Goal: Task Accomplishment & Management: Use online tool/utility

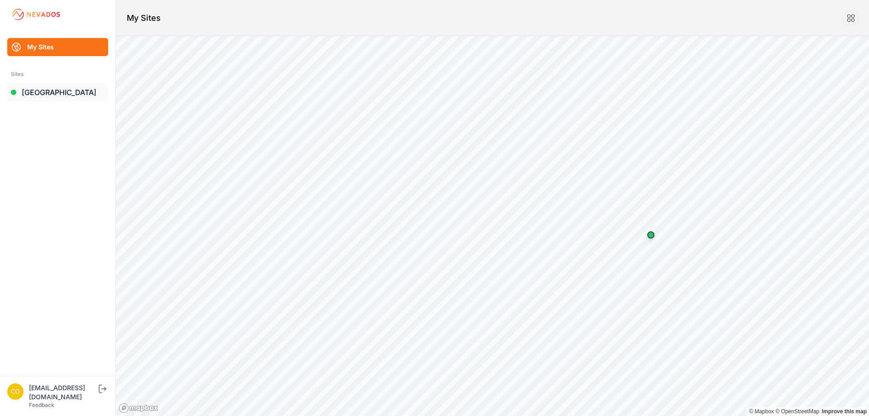
click at [80, 93] on link "[GEOGRAPHIC_DATA]" at bounding box center [57, 92] width 101 height 18
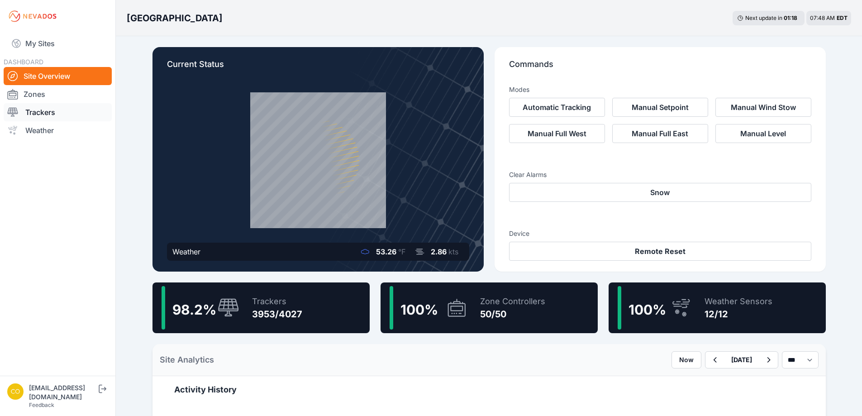
click at [59, 110] on link "Trackers" at bounding box center [58, 112] width 108 height 18
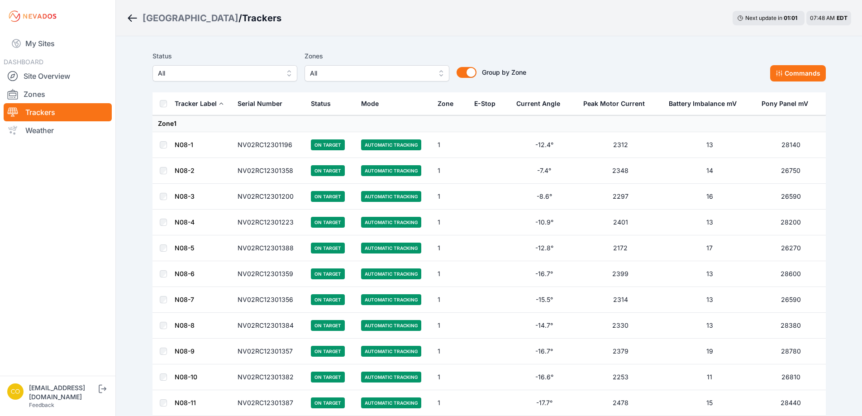
click at [419, 71] on span "All" at bounding box center [370, 73] width 121 height 11
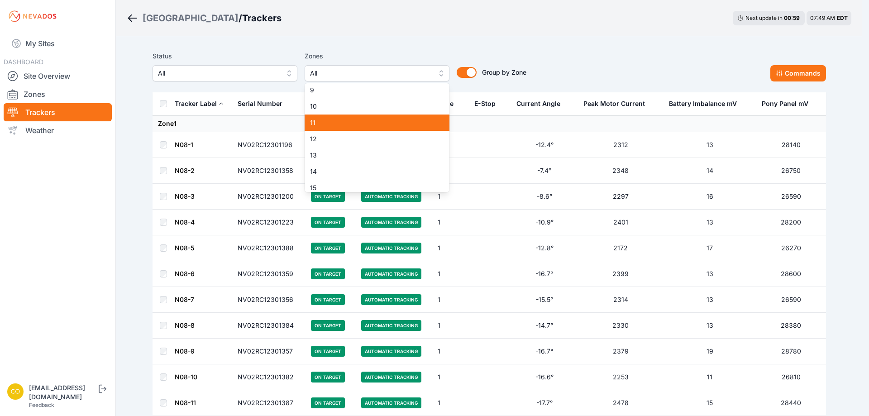
scroll to position [136, 0]
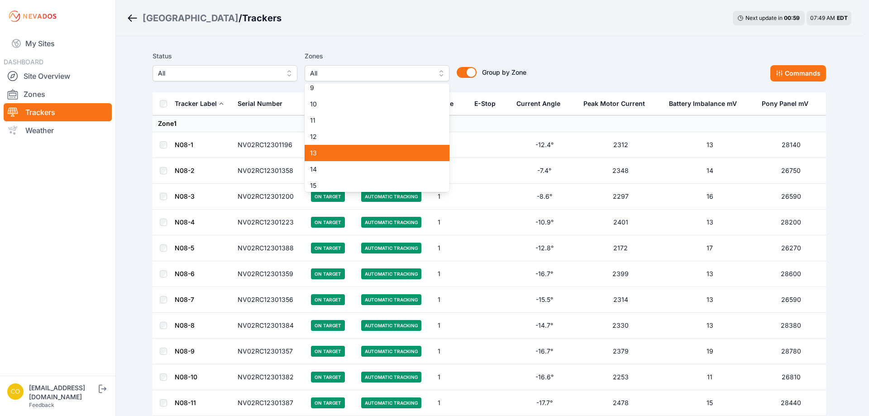
click at [352, 161] on div "13" at bounding box center [377, 153] width 145 height 16
click at [357, 157] on span "13" at bounding box center [371, 152] width 123 height 9
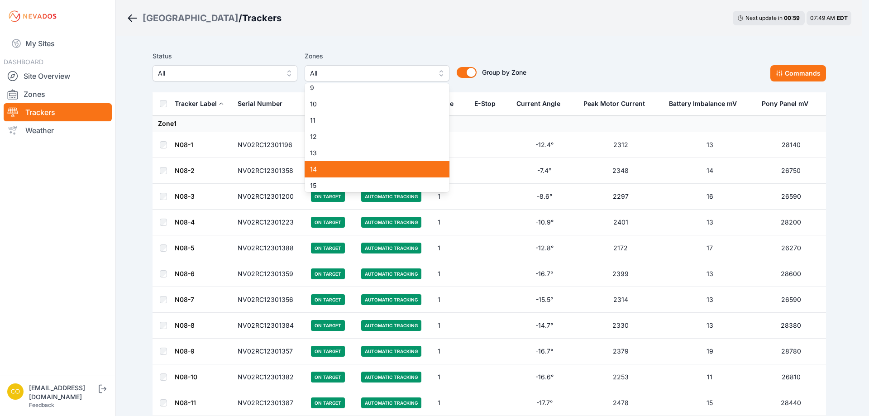
click at [353, 166] on span "14" at bounding box center [371, 169] width 123 height 9
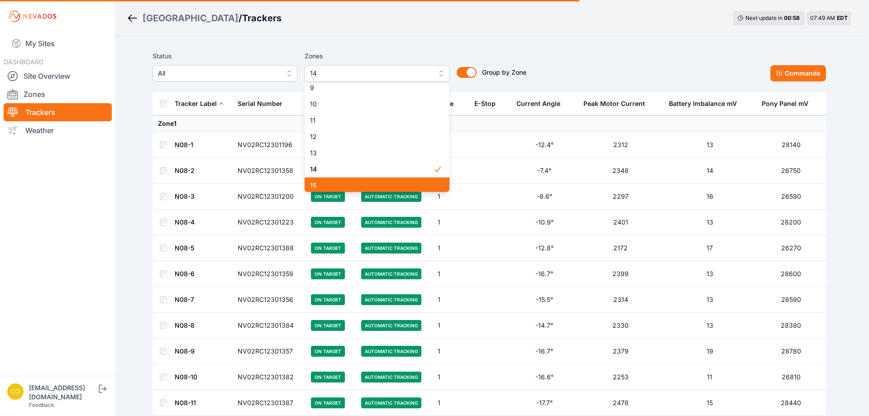
click at [347, 186] on span "15" at bounding box center [371, 185] width 123 height 9
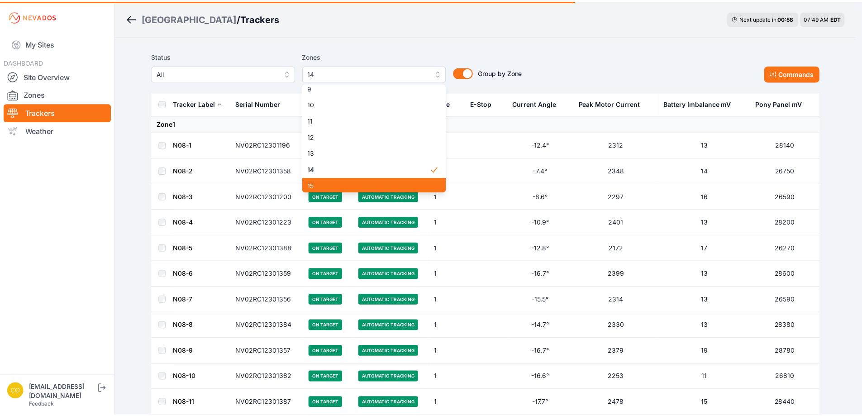
scroll to position [138, 0]
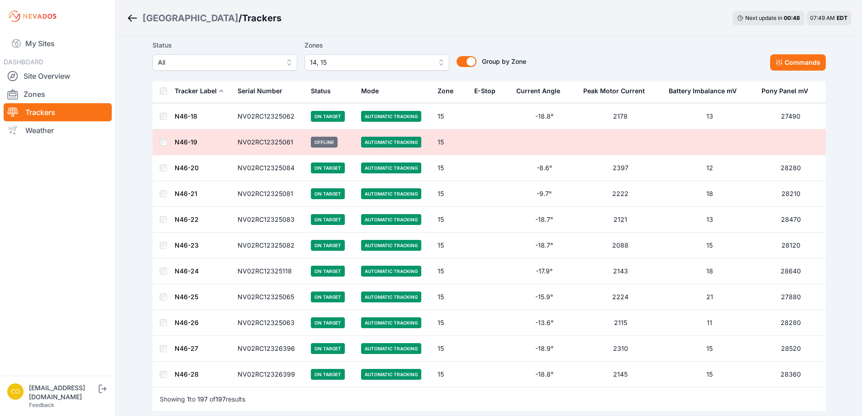
scroll to position [4906, 0]
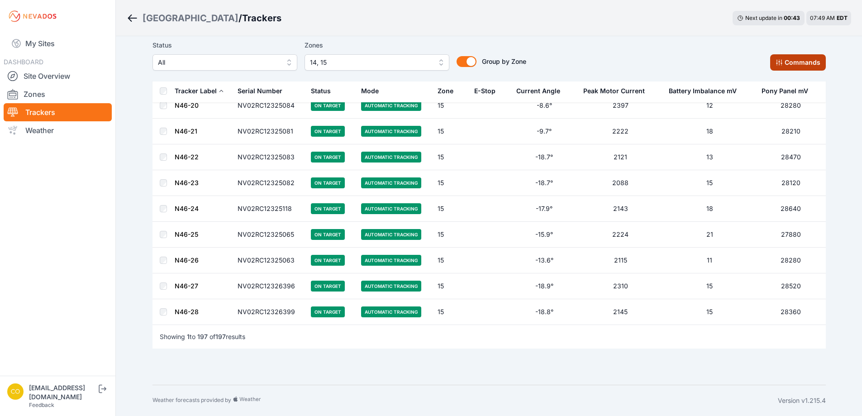
click at [793, 57] on button "Commands" at bounding box center [798, 62] width 56 height 16
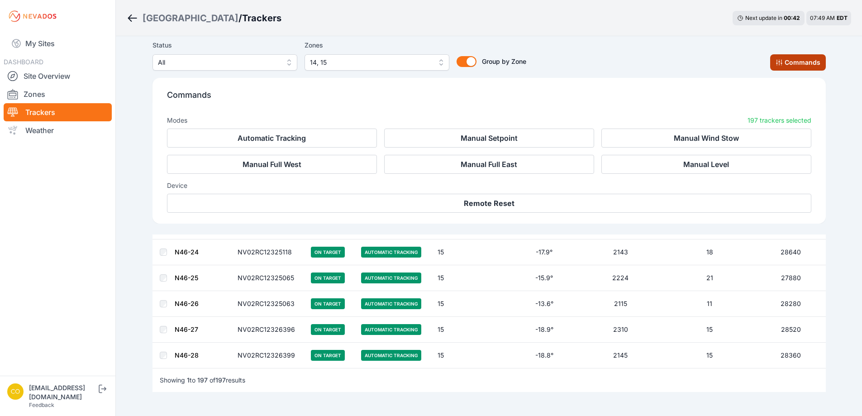
scroll to position [5059, 0]
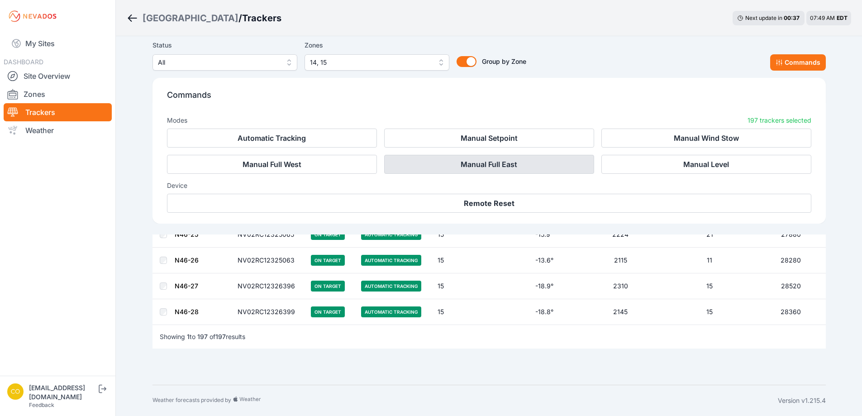
click at [508, 167] on button "Manual Full East" at bounding box center [489, 164] width 210 height 19
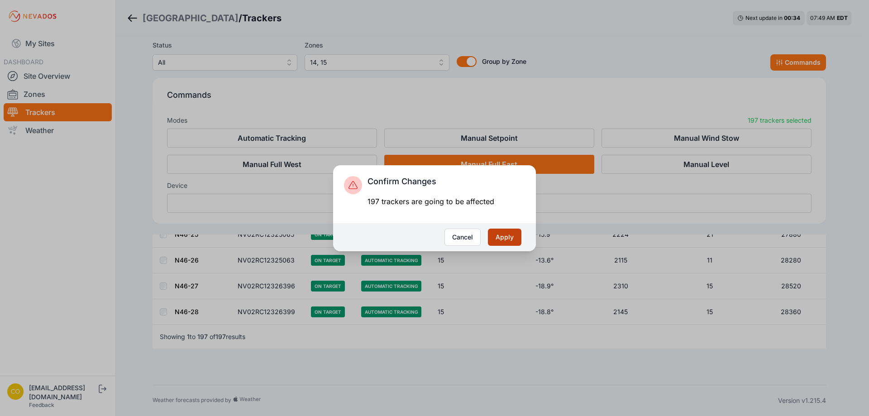
click at [510, 236] on button "Apply" at bounding box center [504, 237] width 33 height 17
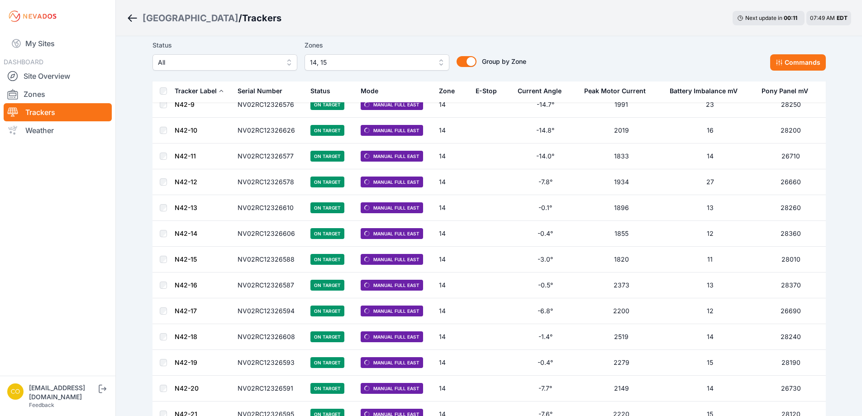
scroll to position [272, 0]
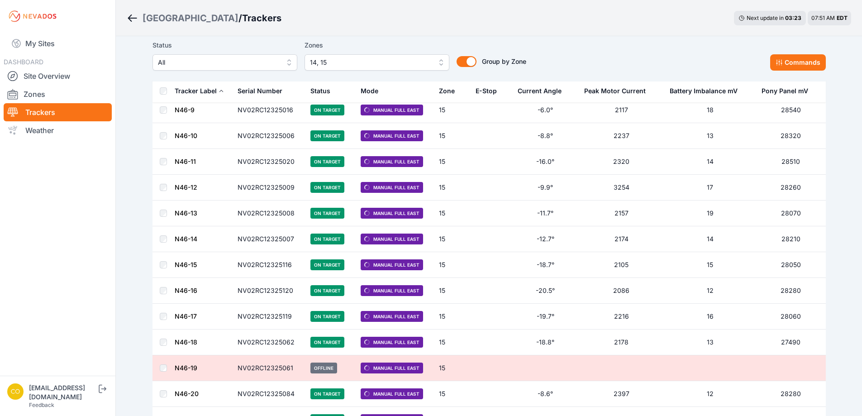
scroll to position [4589, 0]
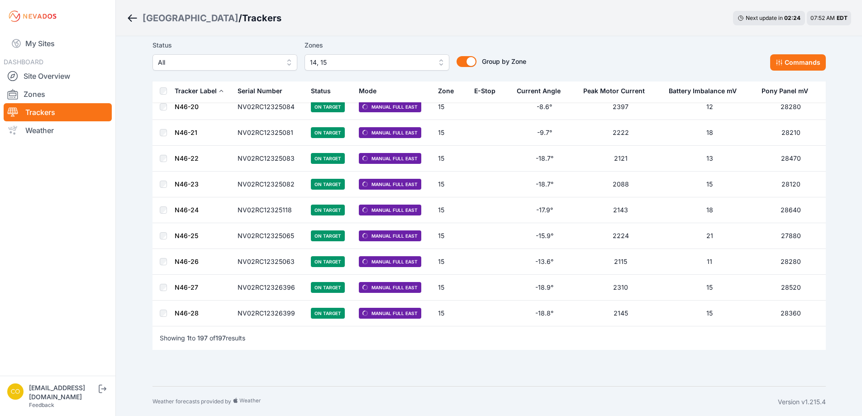
scroll to position [4906, 0]
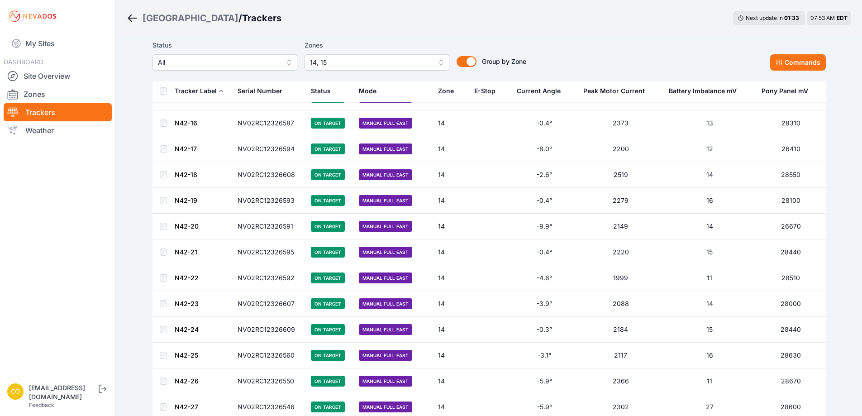
scroll to position [380, 0]
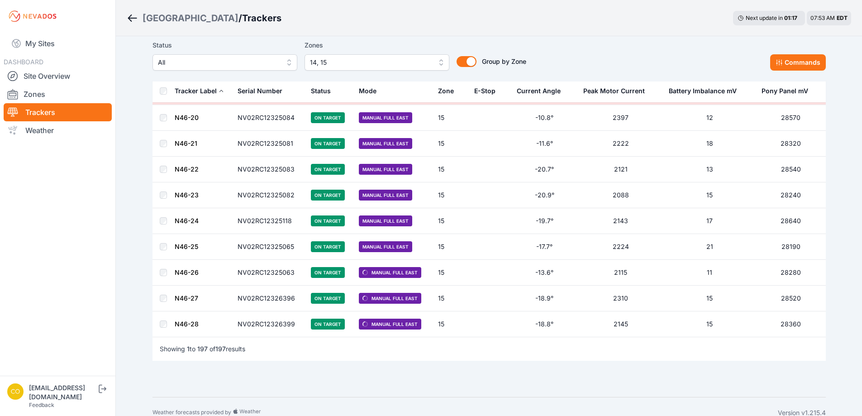
scroll to position [4906, 0]
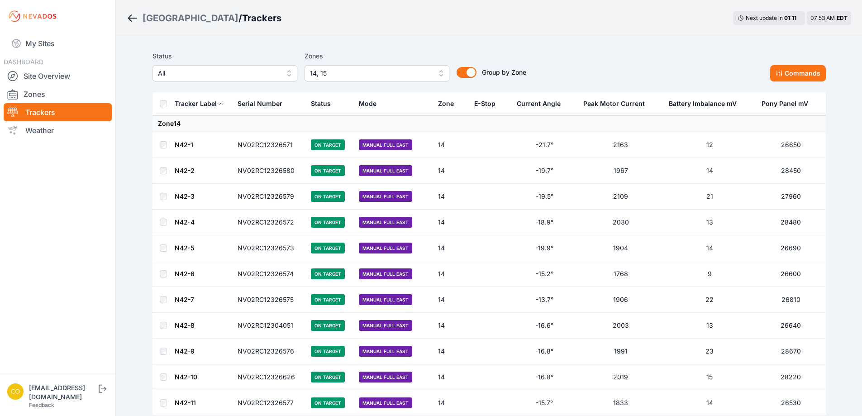
scroll to position [4906, 0]
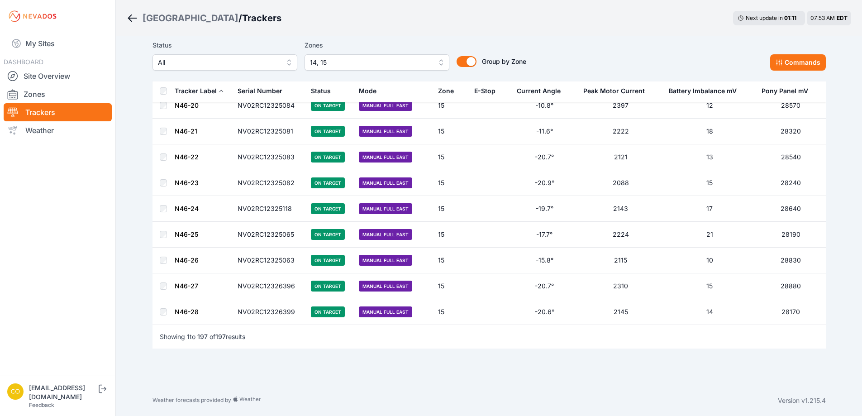
click at [364, 92] on div "Mode" at bounding box center [368, 90] width 18 height 9
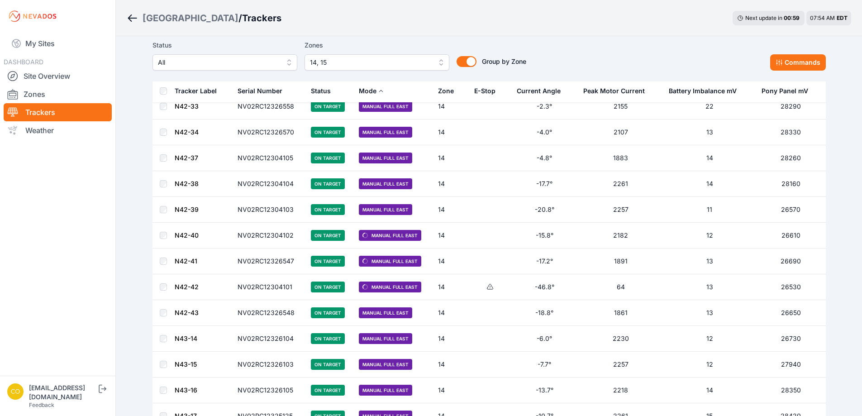
scroll to position [1403, 0]
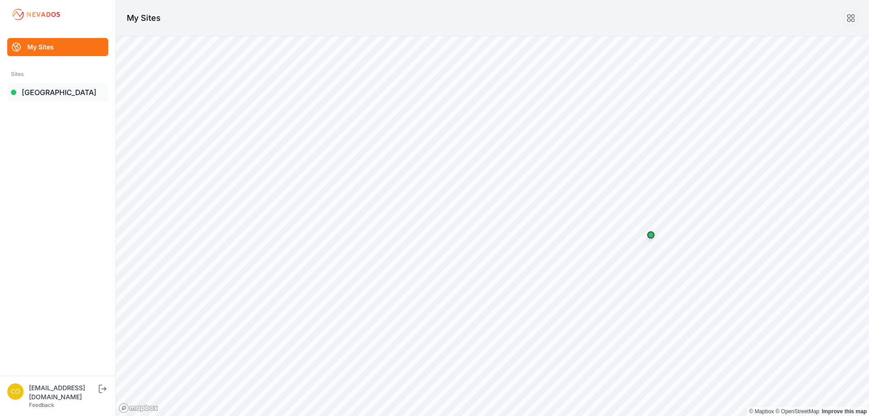
click at [58, 92] on link "[GEOGRAPHIC_DATA]" at bounding box center [57, 92] width 101 height 18
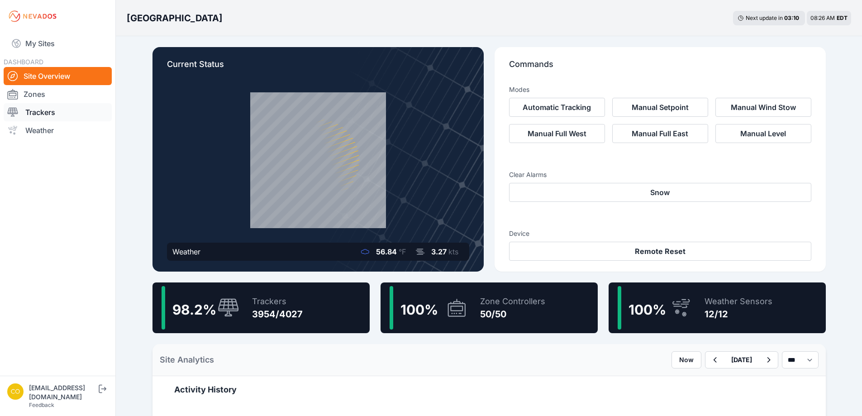
click at [50, 114] on link "Trackers" at bounding box center [58, 112] width 108 height 18
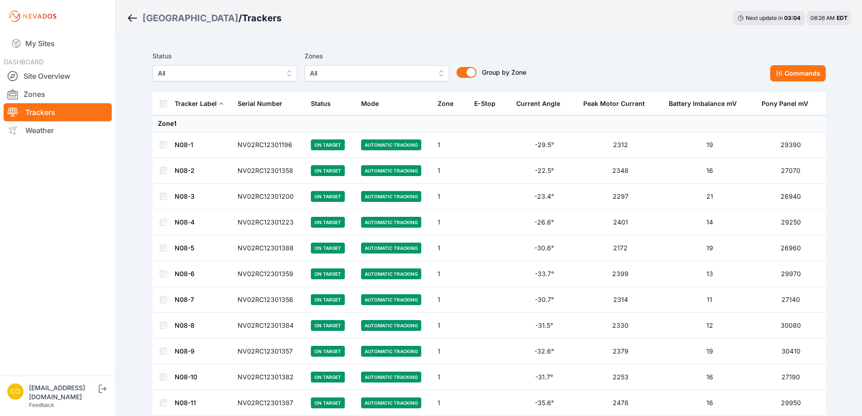
click at [342, 76] on span "All" at bounding box center [370, 73] width 121 height 11
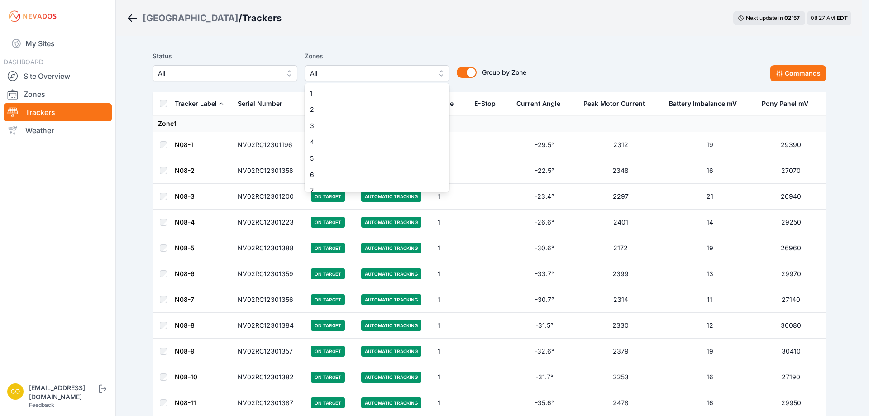
click at [278, 76] on div "Status All Zones All 1 2 3 4 5 6 7 8 9 10 11 12 13 14 15 16 17 18 19 20 21 22 2…" at bounding box center [340, 66] width 374 height 31
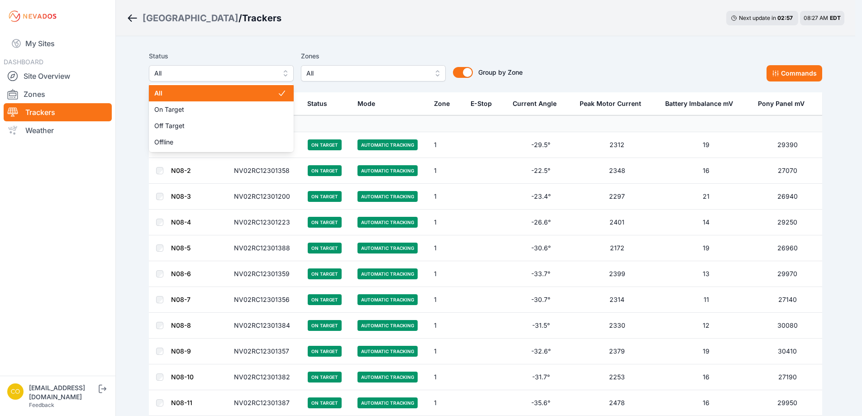
click at [291, 74] on button "All" at bounding box center [221, 73] width 145 height 16
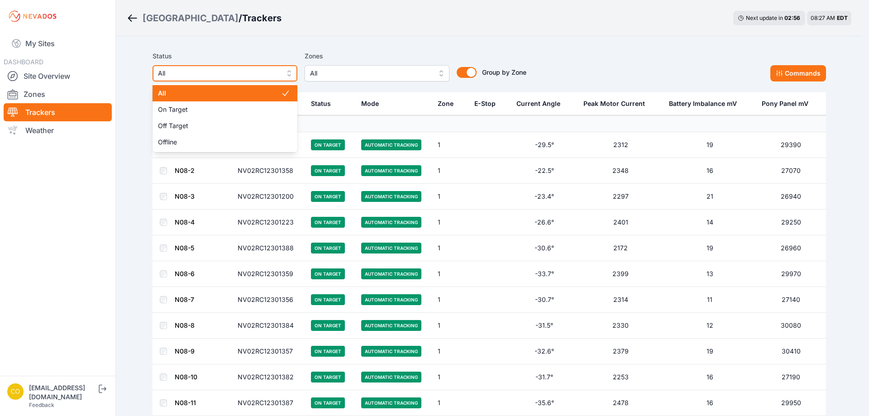
click at [291, 74] on button "All" at bounding box center [225, 73] width 145 height 16
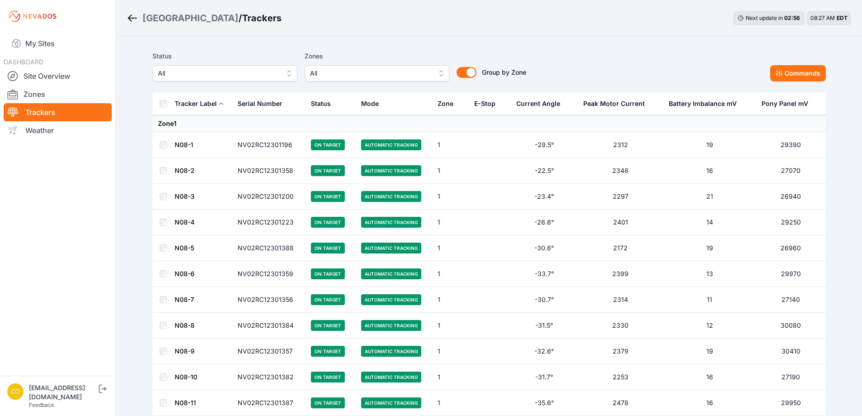
click at [333, 74] on span "All" at bounding box center [370, 73] width 121 height 11
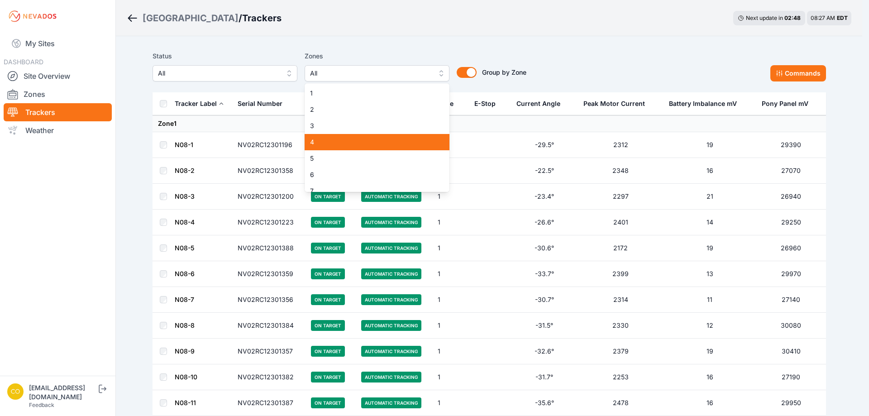
click at [337, 140] on span "4" at bounding box center [371, 142] width 123 height 9
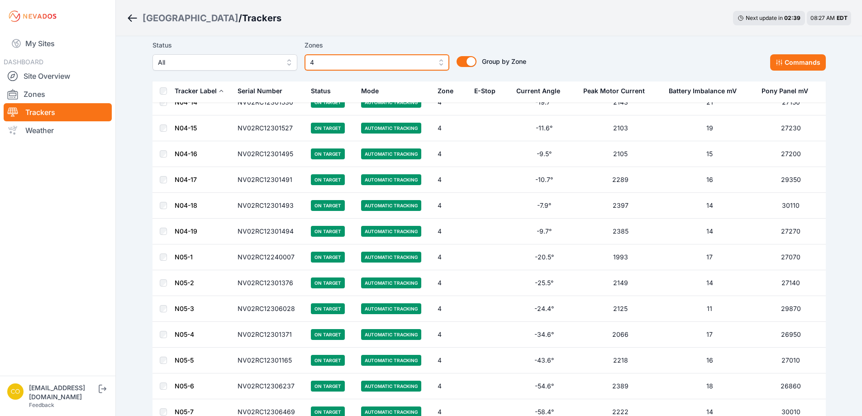
scroll to position [407, 0]
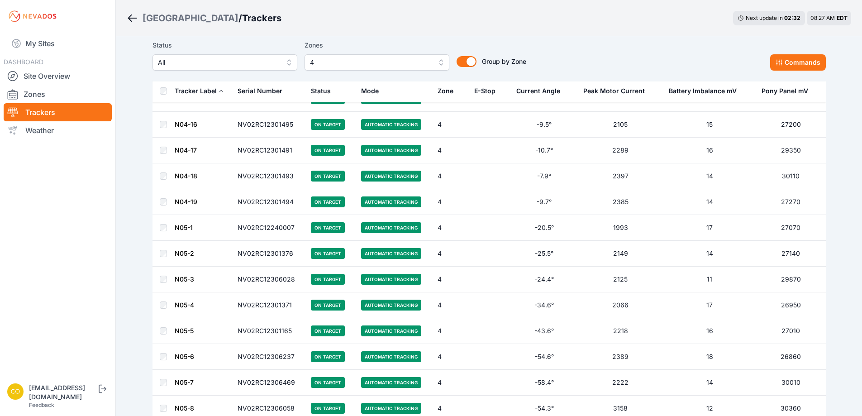
click at [164, 181] on td at bounding box center [164, 176] width 22 height 26
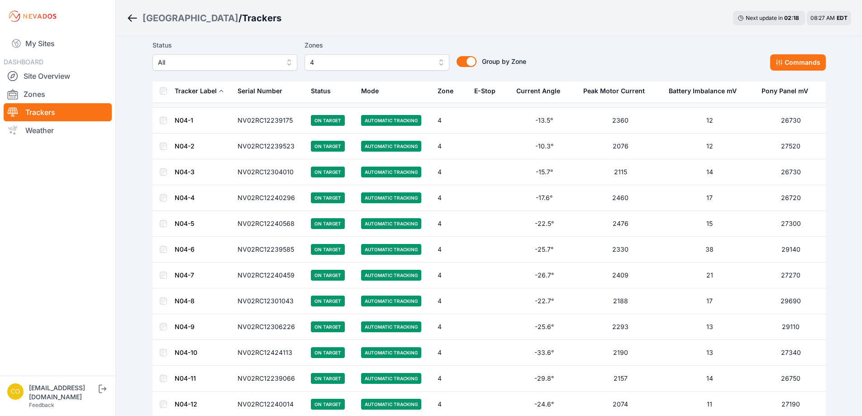
scroll to position [0, 0]
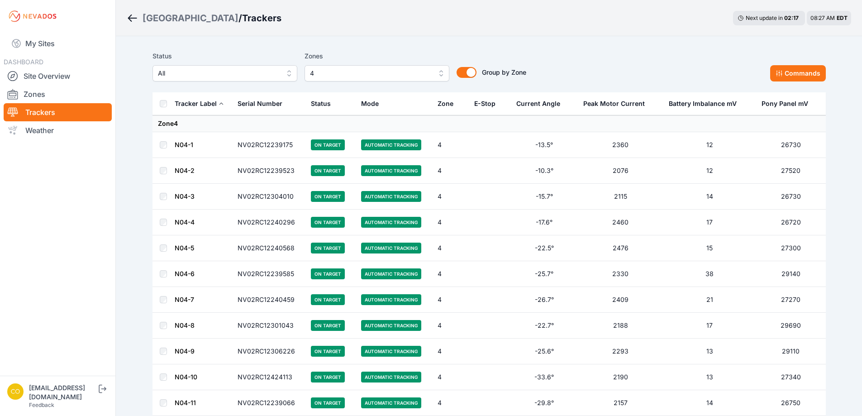
click at [159, 146] on td at bounding box center [164, 145] width 22 height 26
click at [794, 72] on button "Commands" at bounding box center [798, 73] width 56 height 16
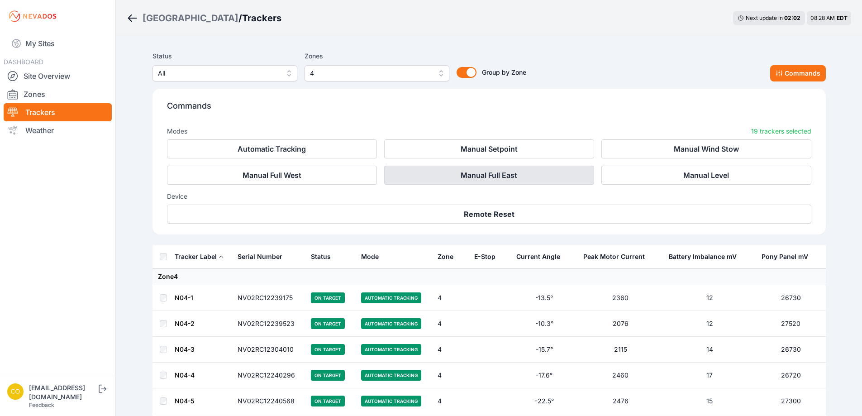
click at [460, 173] on button "Manual Full East" at bounding box center [489, 175] width 210 height 19
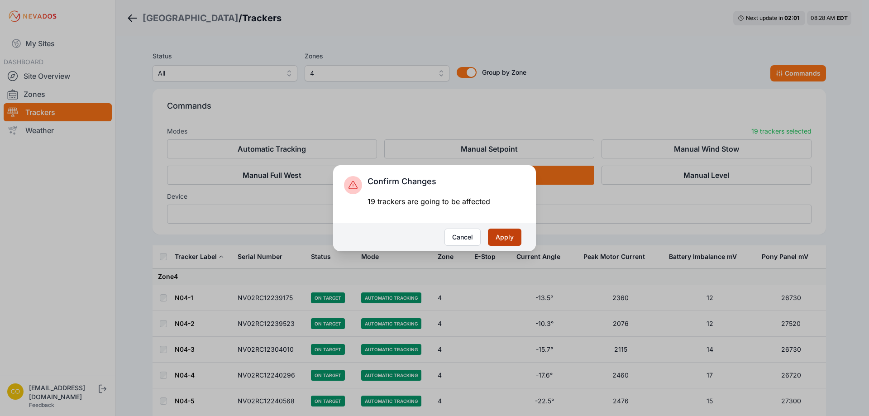
click at [509, 240] on button "Apply" at bounding box center [504, 237] width 33 height 17
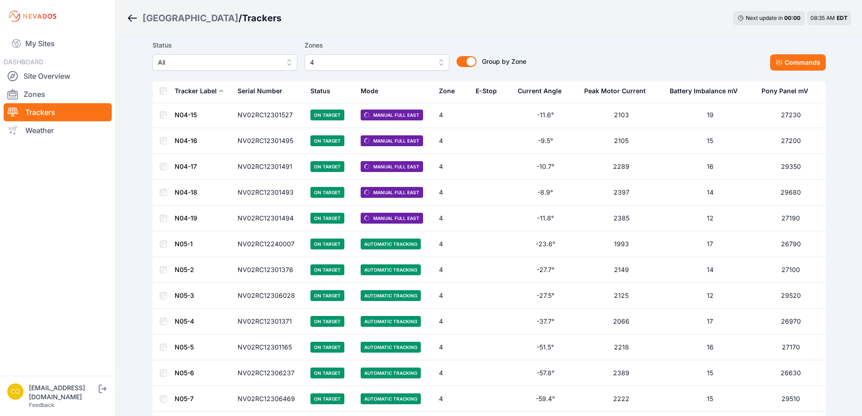
scroll to position [407, 0]
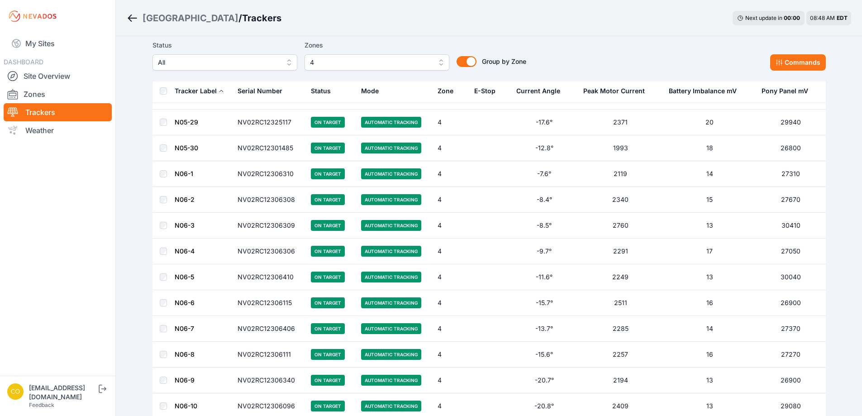
scroll to position [1041, 0]
